Goal: Information Seeking & Learning: Stay updated

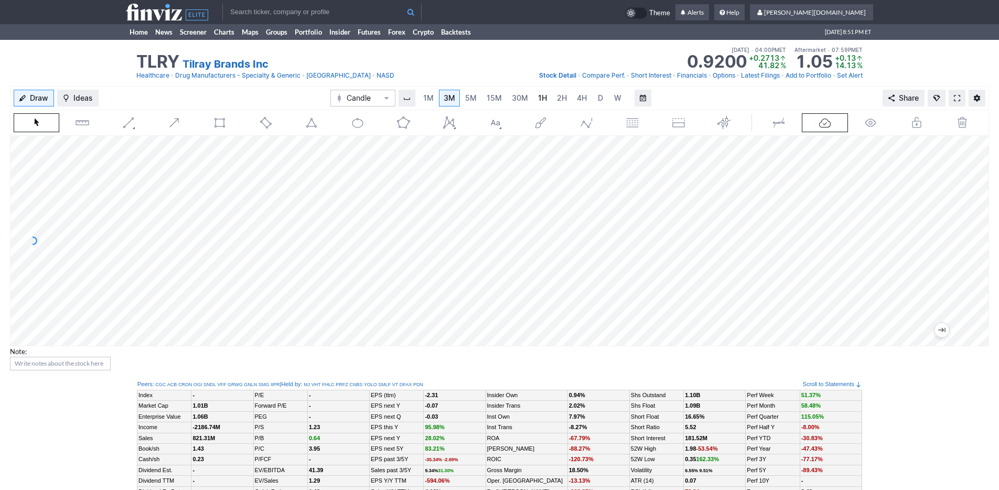
click at [534, 99] on link "1H" at bounding box center [542, 98] width 18 height 17
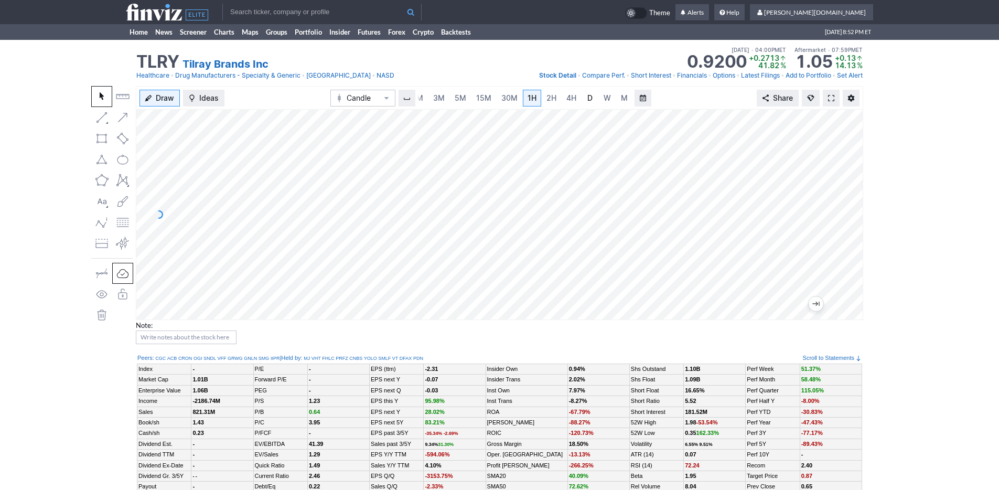
click at [590, 104] on link "D" at bounding box center [589, 98] width 17 height 17
